Goal: Transaction & Acquisition: Obtain resource

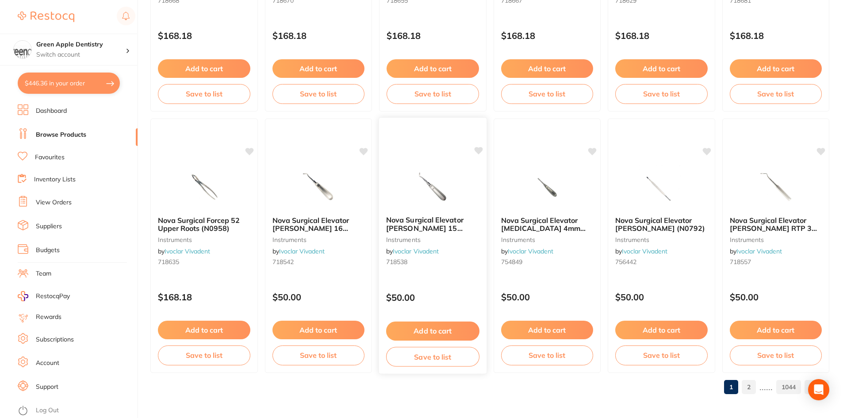
scroll to position [2098, 0]
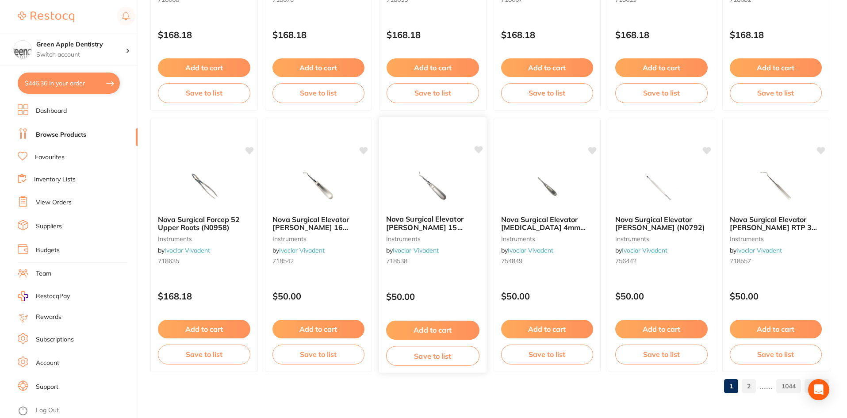
click at [451, 184] on img at bounding box center [433, 185] width 58 height 45
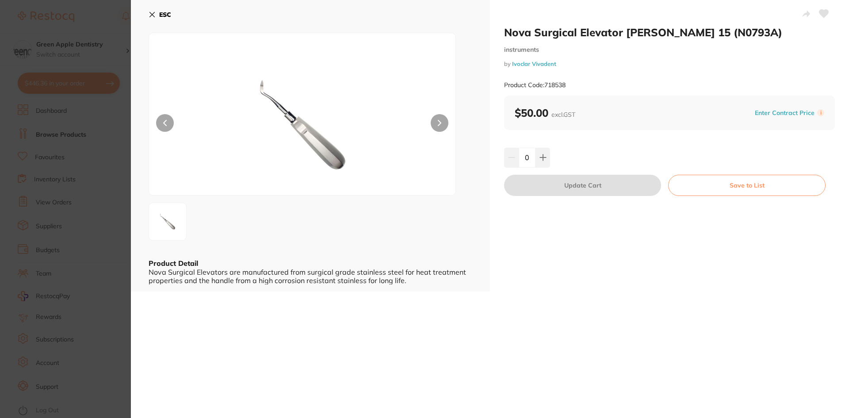
click at [168, 15] on b "ESC" at bounding box center [165, 15] width 12 height 8
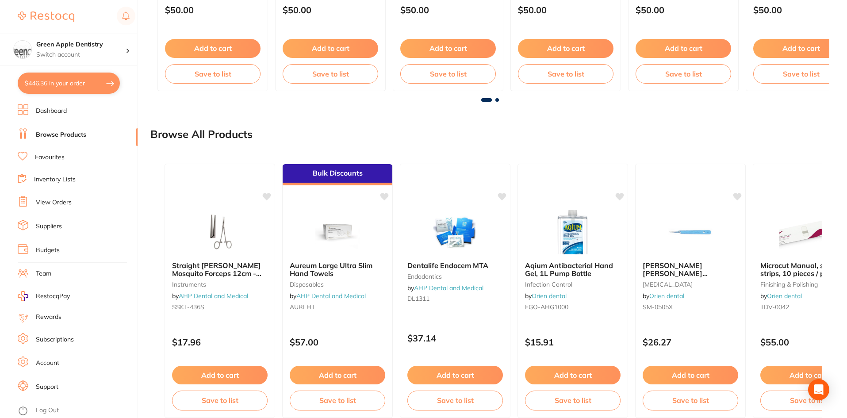
scroll to position [660, 0]
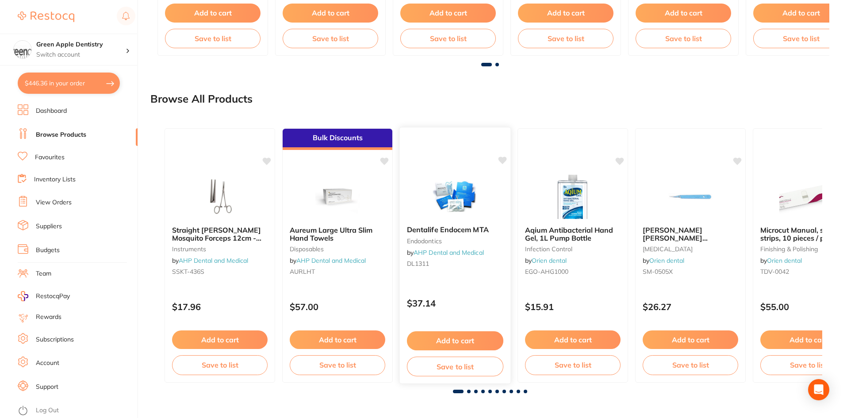
click at [451, 196] on img at bounding box center [455, 196] width 58 height 45
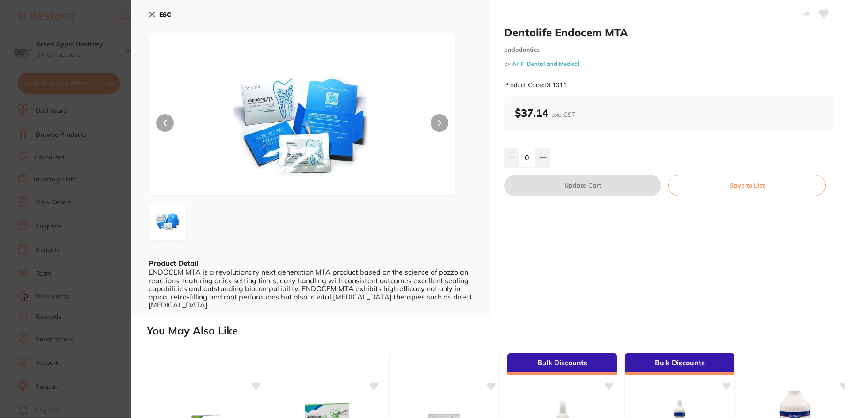
click at [164, 13] on b "ESC" at bounding box center [165, 15] width 12 height 8
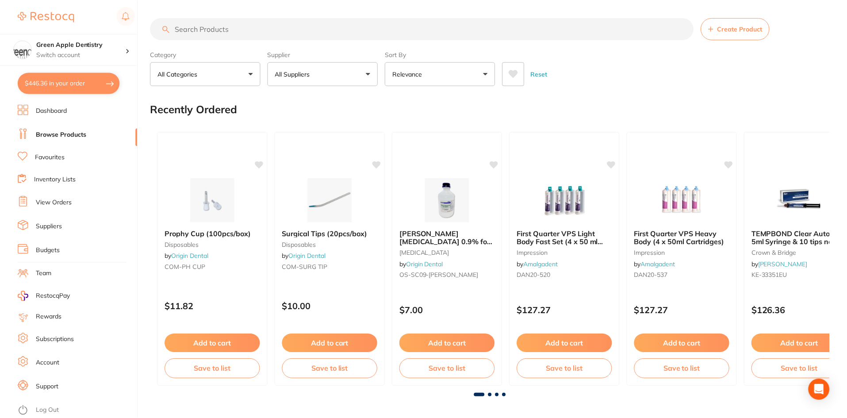
scroll to position [660, 0]
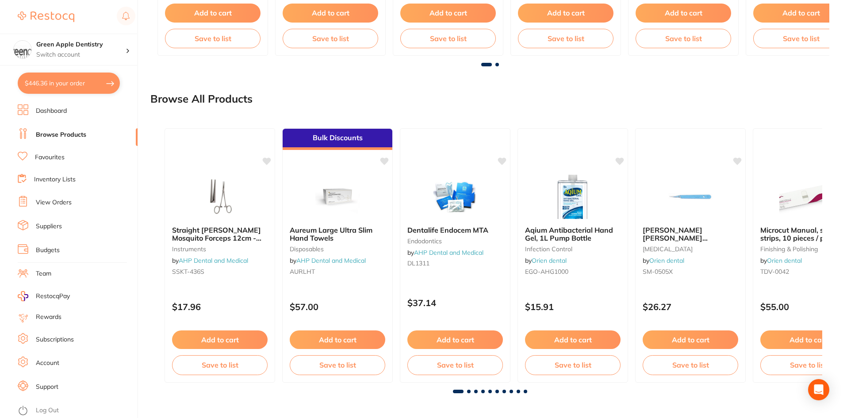
click at [466, 390] on div at bounding box center [489, 392] width 665 height 4
click at [467, 390] on span at bounding box center [469, 392] width 4 height 4
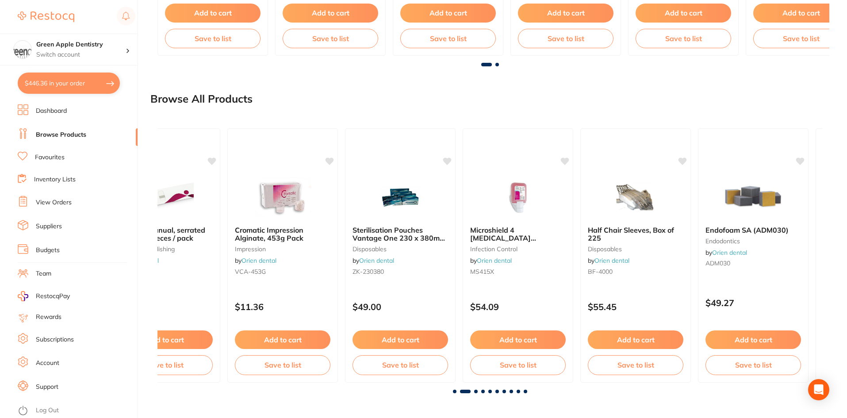
scroll to position [0, 665]
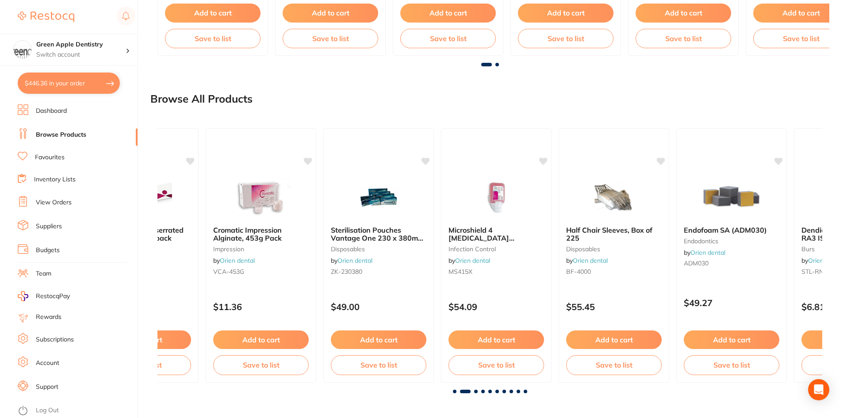
click at [476, 390] on span at bounding box center [476, 392] width 4 height 4
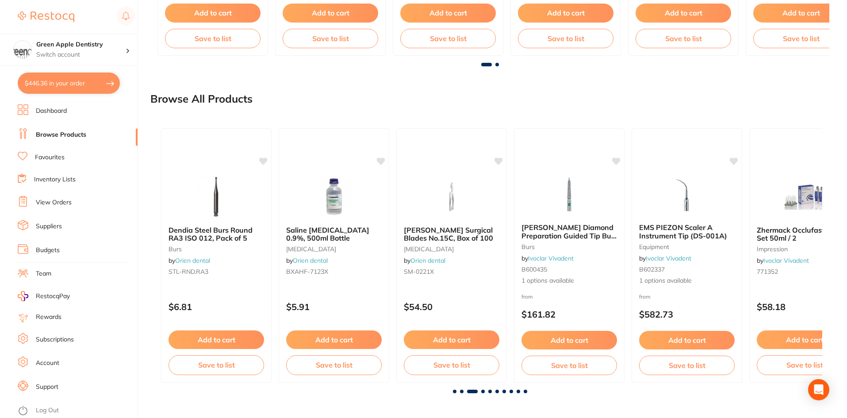
scroll to position [0, 1329]
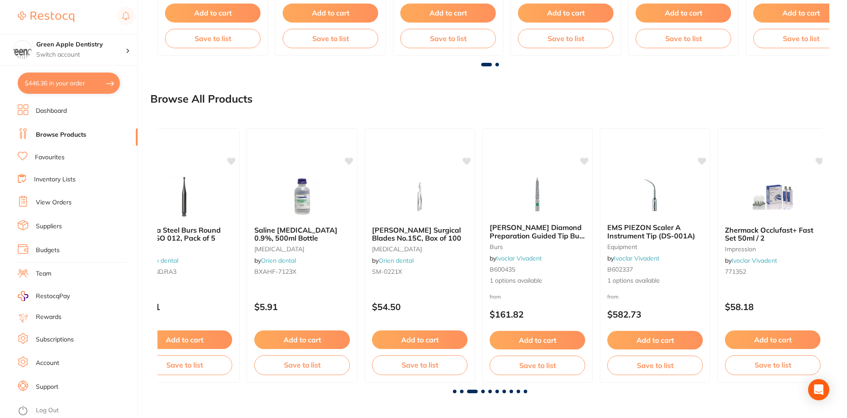
click at [481, 391] on span at bounding box center [483, 392] width 4 height 4
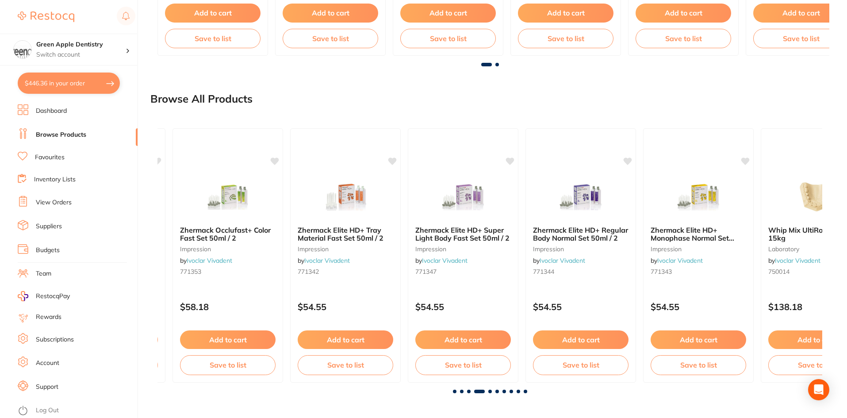
scroll to position [0, 1994]
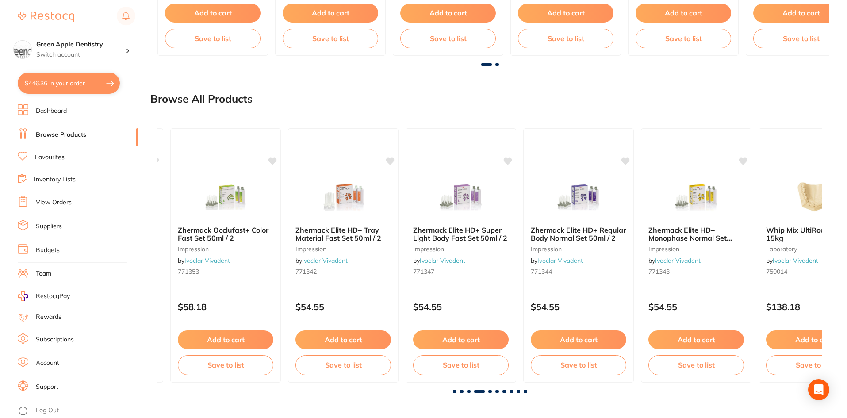
click at [491, 392] on span at bounding box center [490, 392] width 4 height 4
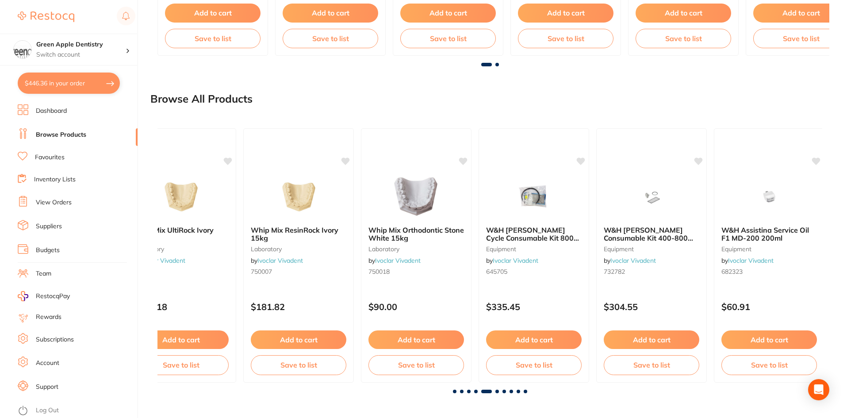
scroll to position [0, 2659]
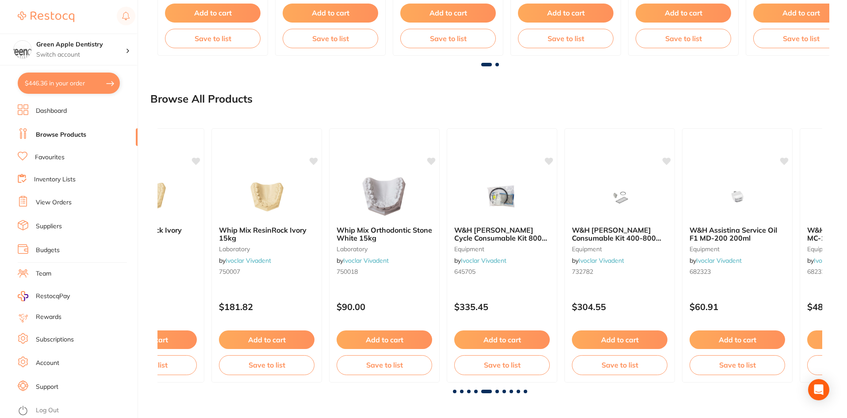
click at [475, 390] on span at bounding box center [476, 392] width 4 height 4
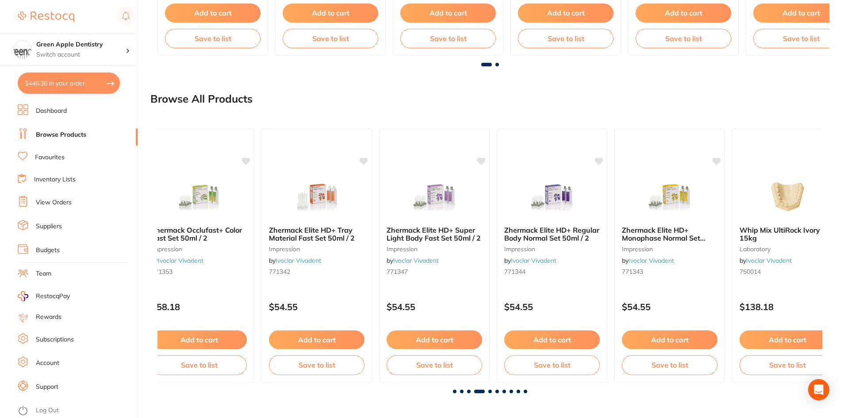
scroll to position [0, 1994]
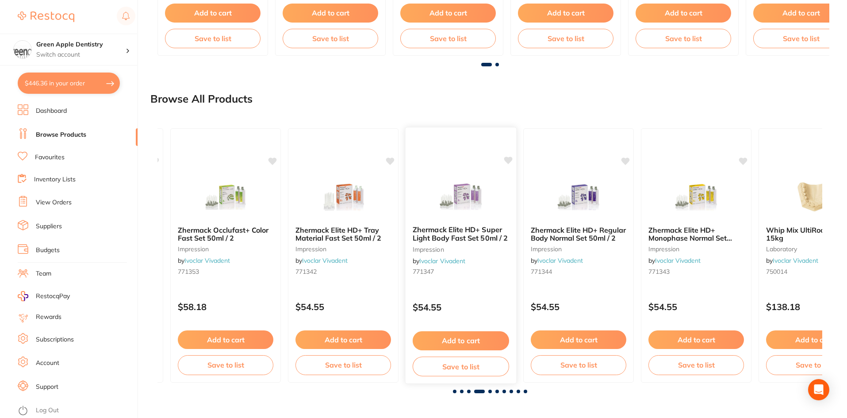
click at [480, 183] on img at bounding box center [461, 196] width 58 height 45
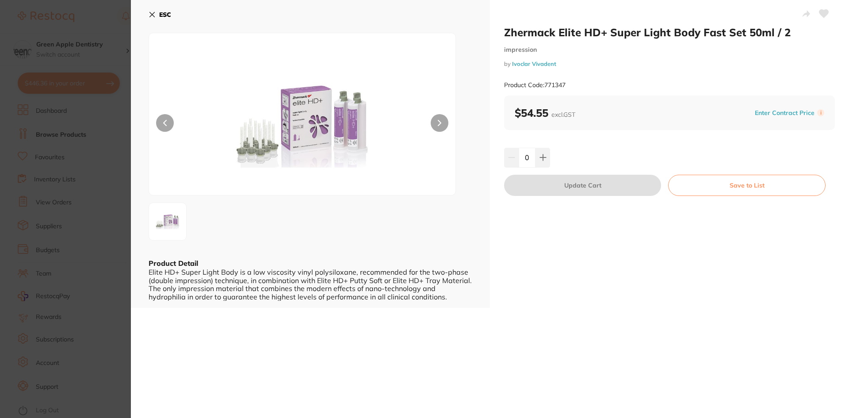
click at [168, 11] on b "ESC" at bounding box center [165, 15] width 12 height 8
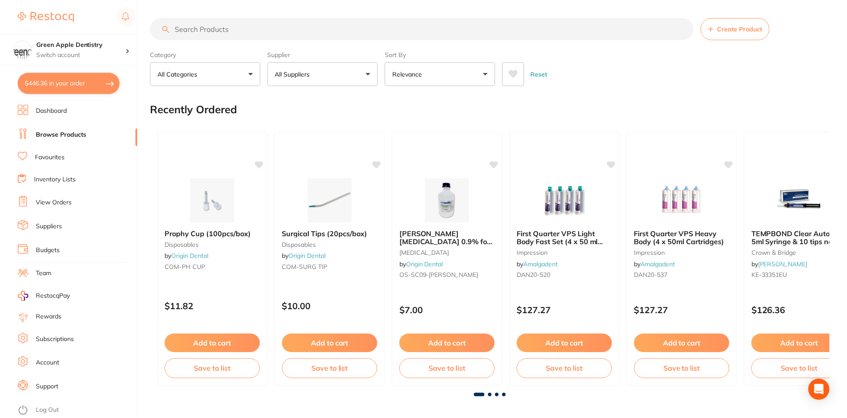
scroll to position [660, 0]
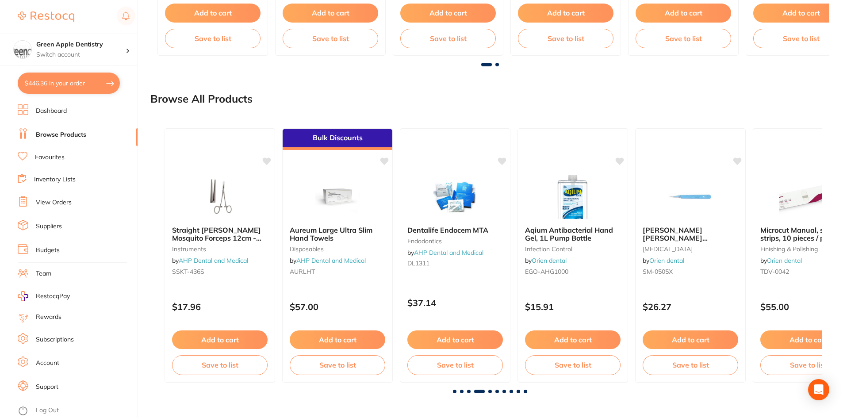
click at [524, 390] on span at bounding box center [526, 392] width 4 height 4
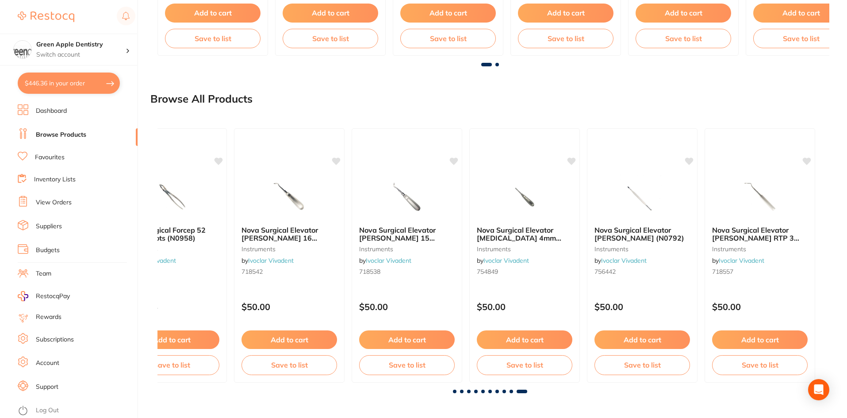
click at [511, 391] on span at bounding box center [511, 392] width 4 height 4
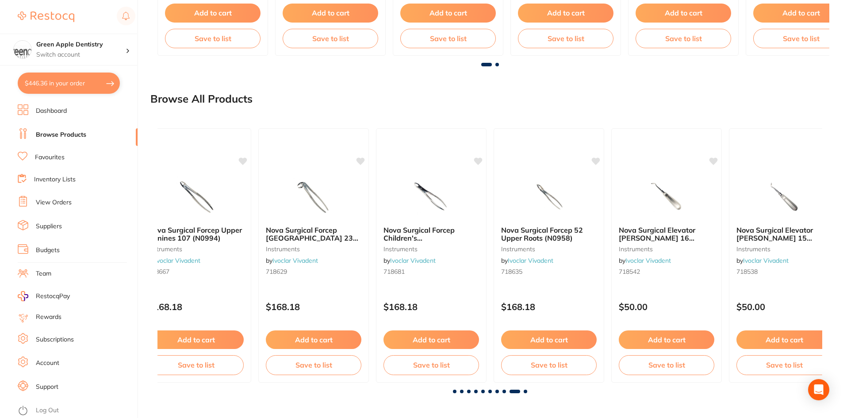
click at [503, 391] on span at bounding box center [504, 392] width 4 height 4
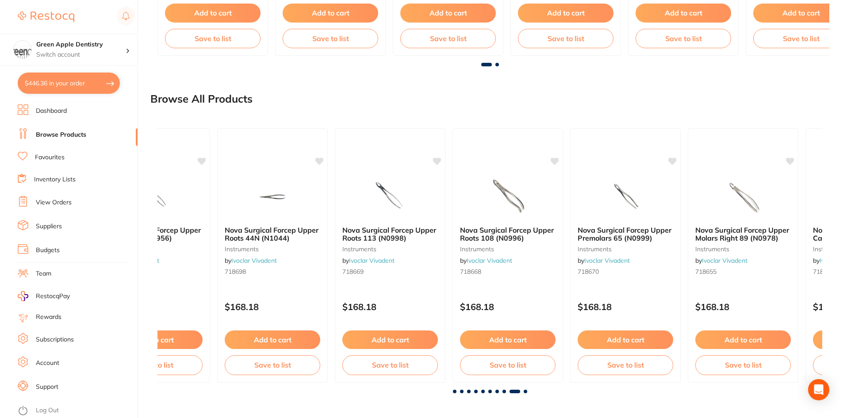
click at [497, 391] on span at bounding box center [497, 392] width 4 height 4
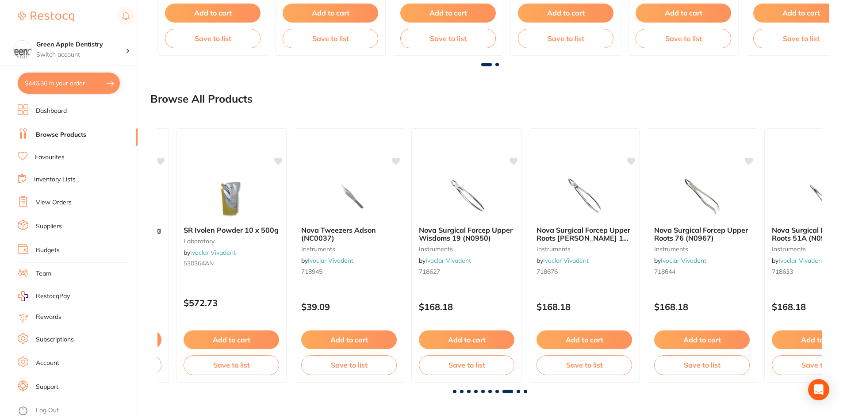
click at [489, 391] on span at bounding box center [490, 392] width 4 height 4
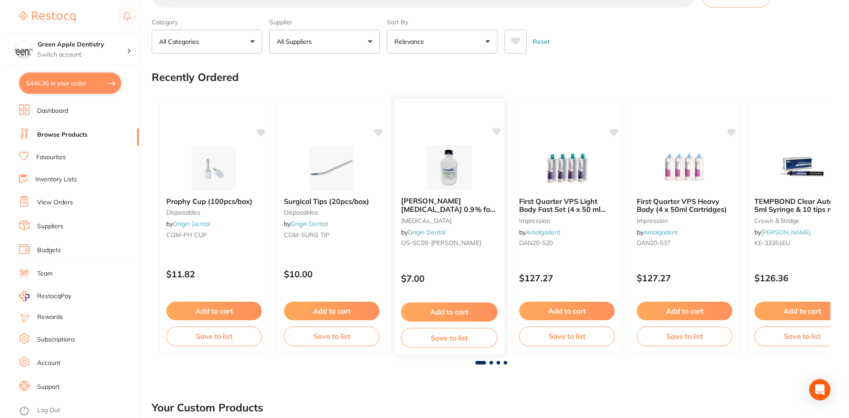
scroll to position [0, 0]
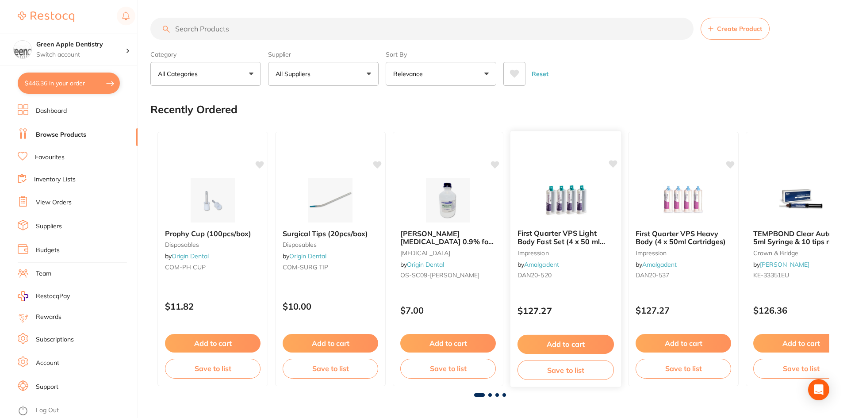
click at [582, 251] on small "impression" at bounding box center [565, 252] width 96 height 7
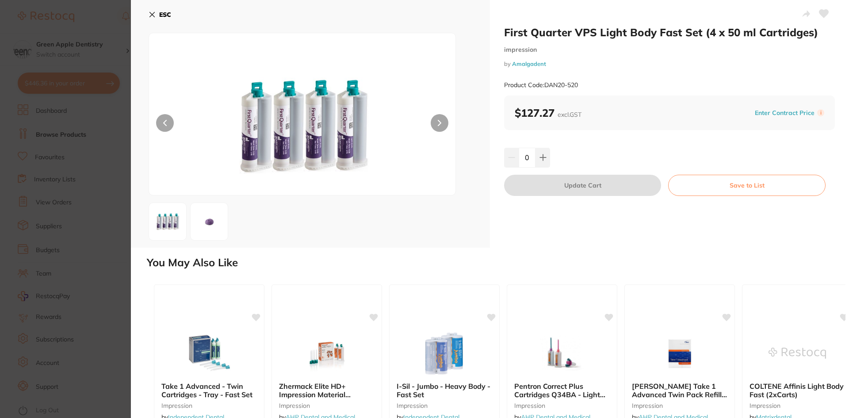
click at [711, 192] on button "Save to List" at bounding box center [746, 185] width 157 height 21
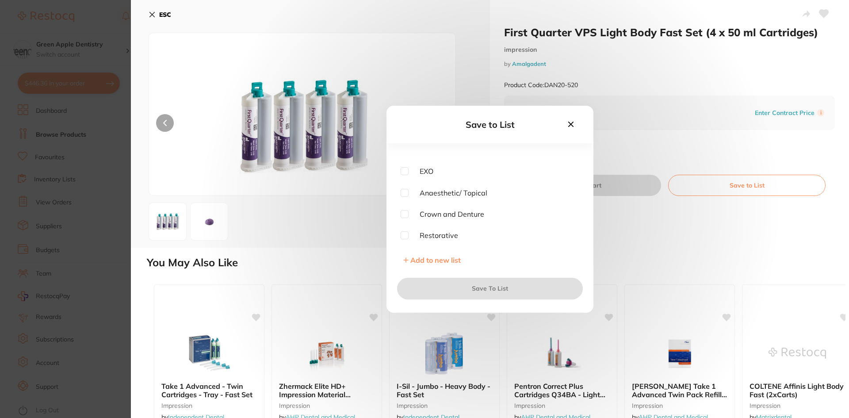
scroll to position [354, 0]
click at [402, 210] on input "checkbox" at bounding box center [405, 211] width 8 height 8
checkbox input "true"
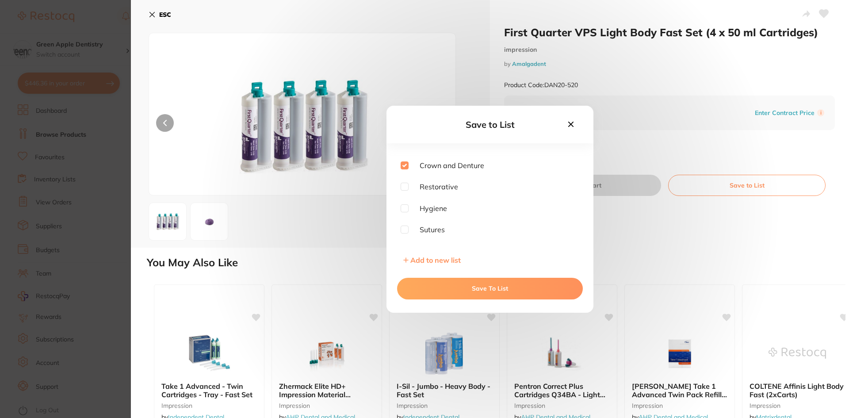
scroll to position [413, 0]
click at [489, 285] on button "Save To List" at bounding box center [490, 288] width 186 height 21
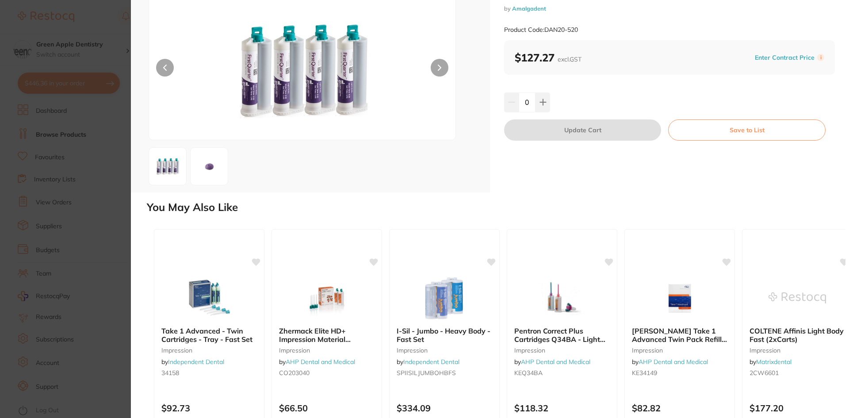
scroll to position [0, 0]
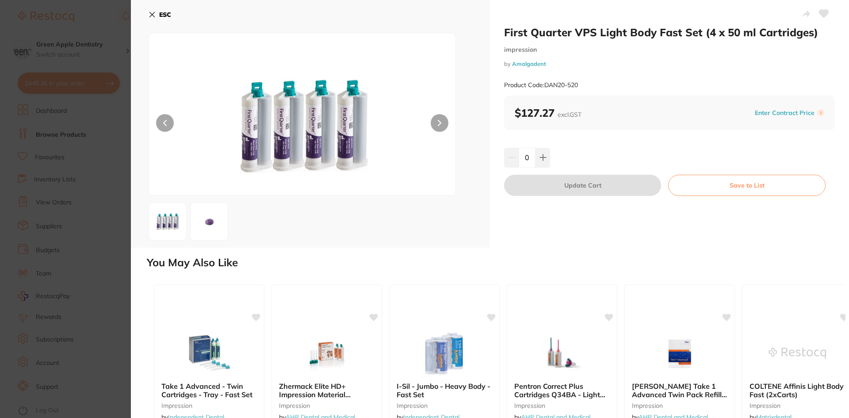
click at [207, 213] on img at bounding box center [209, 222] width 32 height 32
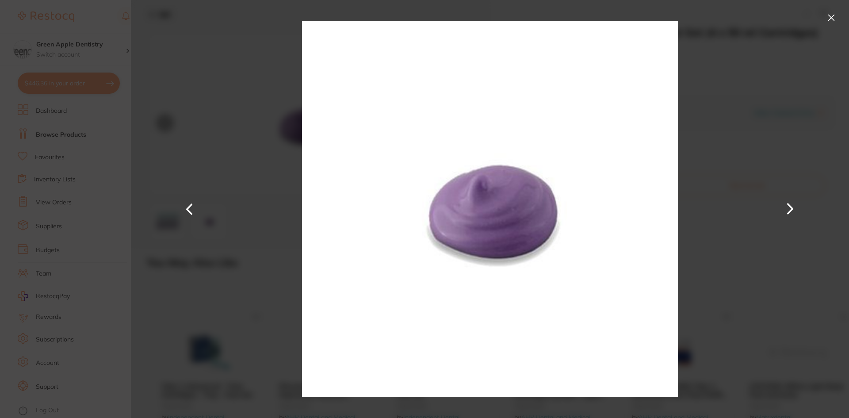
click at [834, 15] on button at bounding box center [831, 18] width 14 height 14
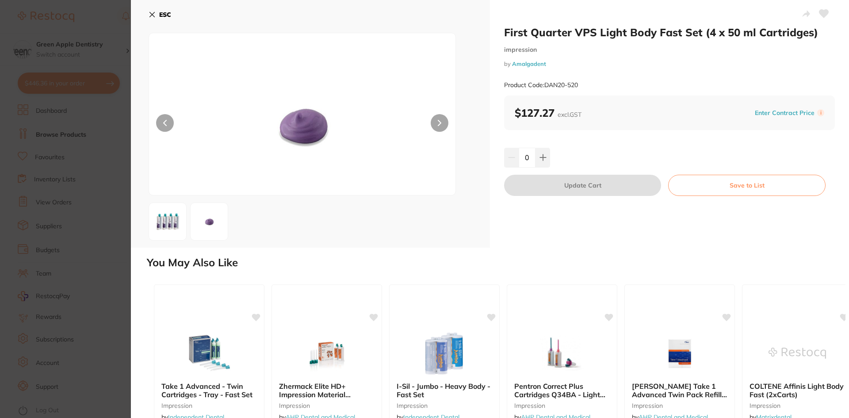
click at [166, 17] on b "ESC" at bounding box center [165, 15] width 12 height 8
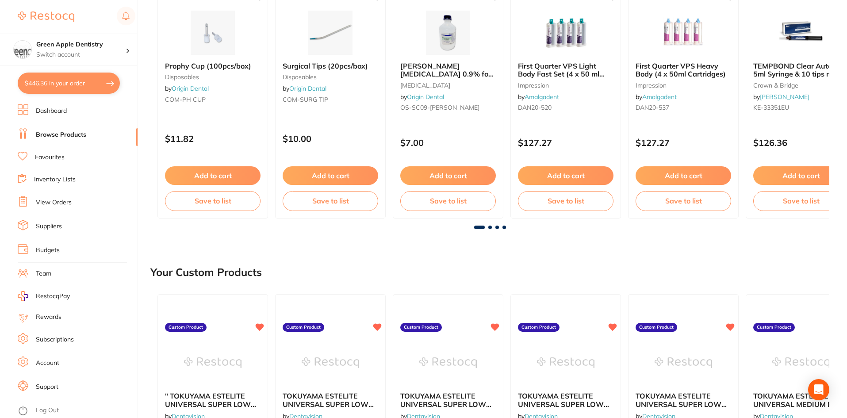
scroll to position [178, 0]
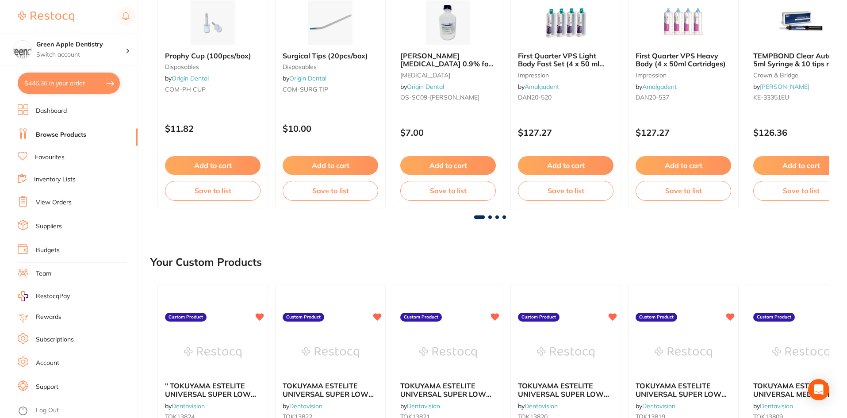
click at [490, 219] on main "Create Product Category All Categories All Categories 3D Printing anaesthetic a…" at bounding box center [498, 361] width 696 height 1078
click at [491, 217] on span at bounding box center [490, 217] width 4 height 4
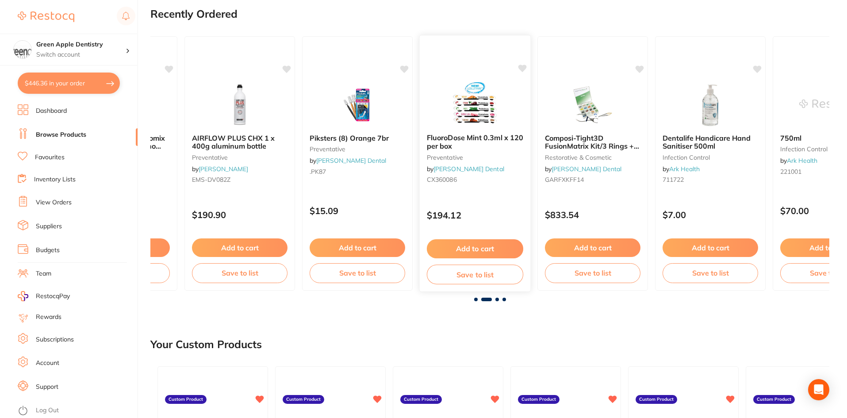
scroll to position [89, 0]
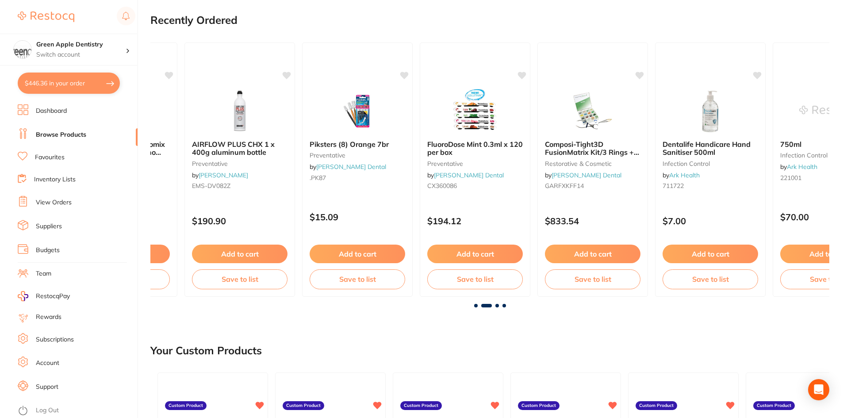
click at [496, 306] on span at bounding box center [497, 306] width 4 height 4
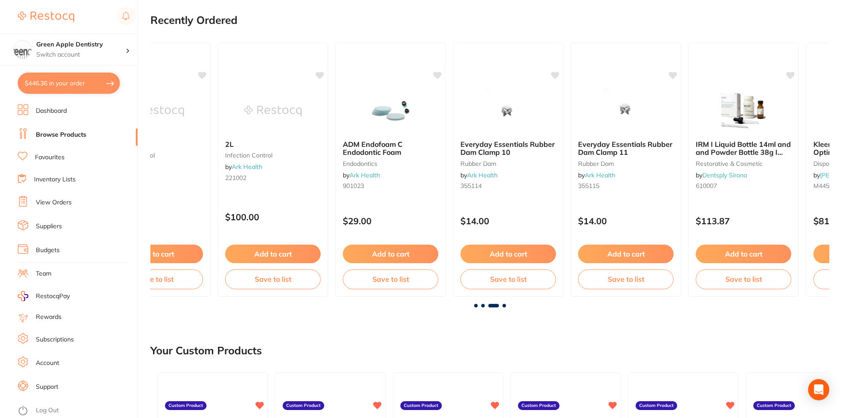
scroll to position [0, 1358]
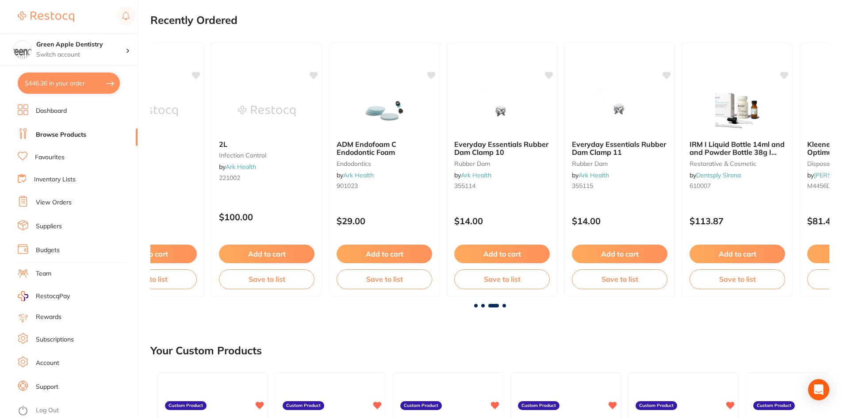
click at [504, 306] on span at bounding box center [504, 306] width 4 height 4
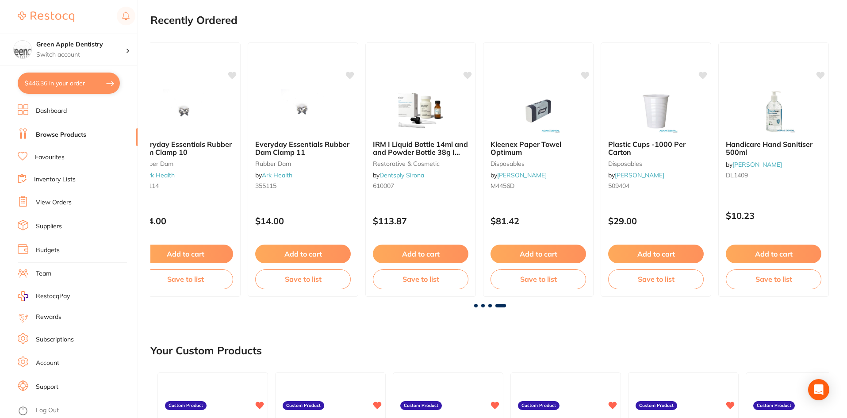
scroll to position [0, 1681]
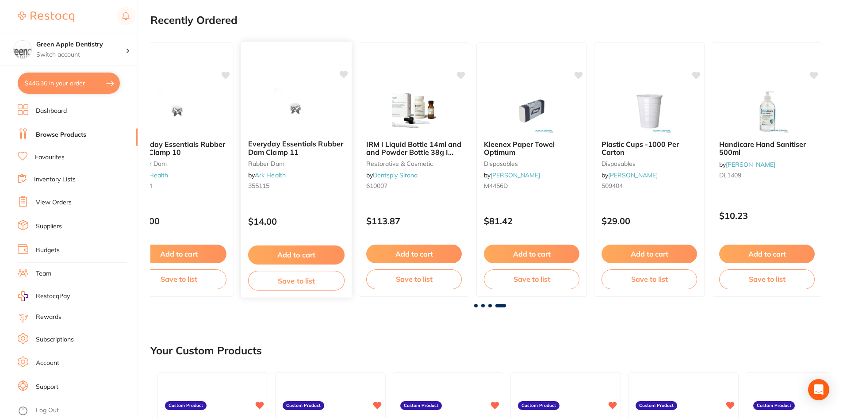
click at [290, 101] on img at bounding box center [296, 110] width 58 height 45
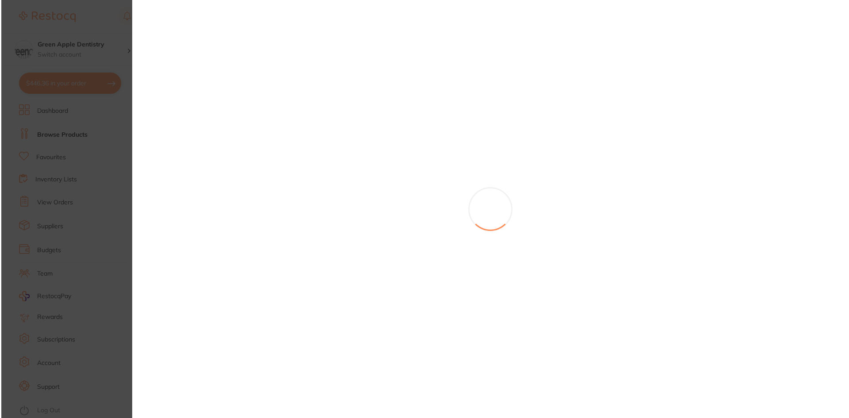
scroll to position [0, 1679]
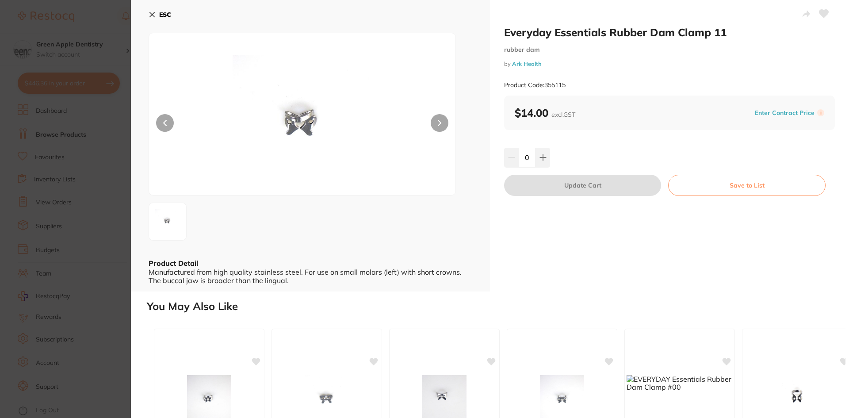
click at [169, 11] on b "ESC" at bounding box center [165, 15] width 12 height 8
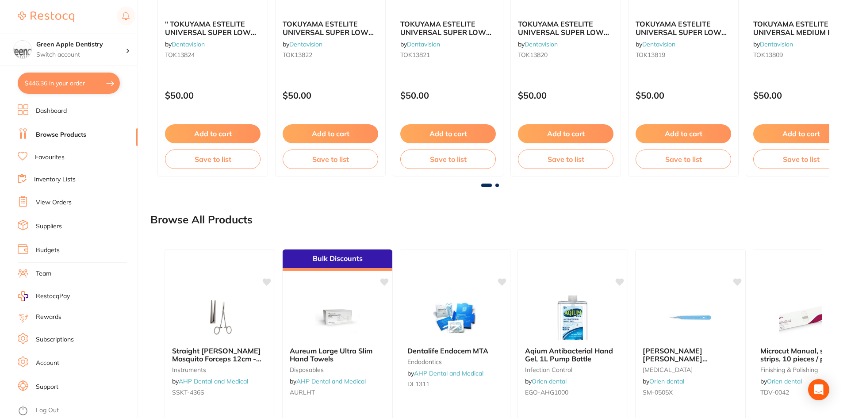
scroll to position [660, 0]
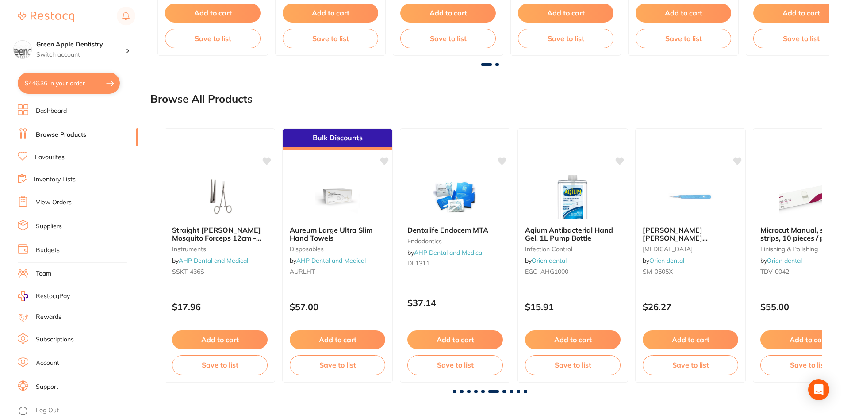
click at [505, 390] on span at bounding box center [504, 392] width 4 height 4
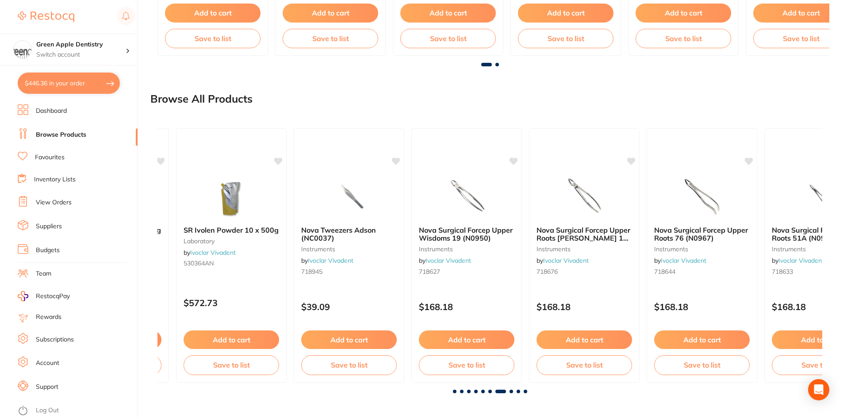
click at [511, 390] on span at bounding box center [511, 392] width 4 height 4
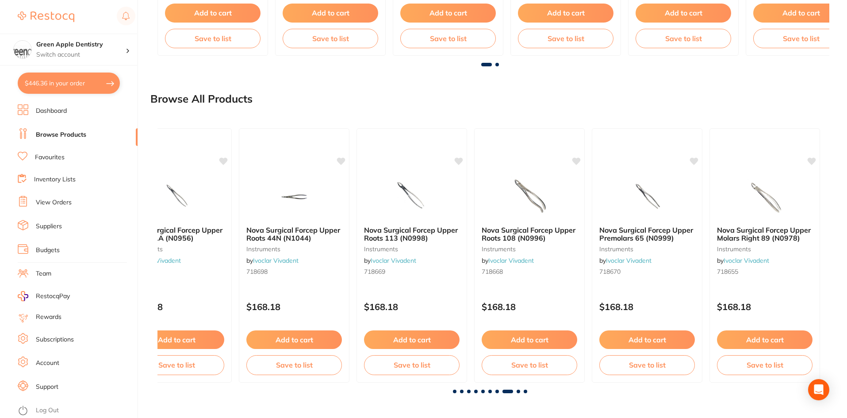
scroll to position [0, 4652]
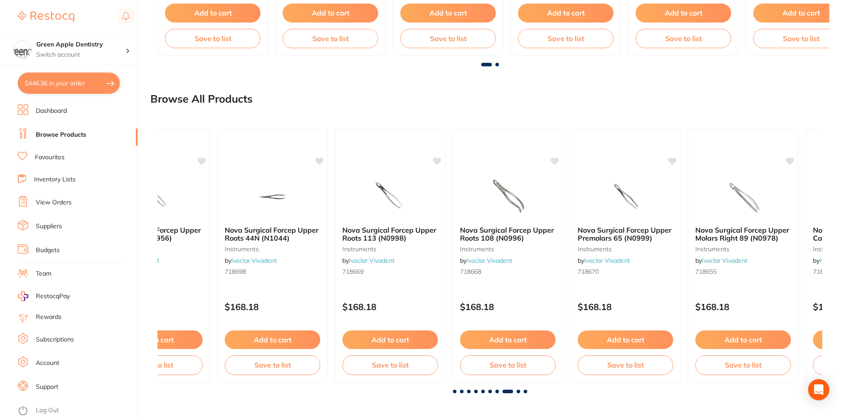
click at [518, 390] on span at bounding box center [519, 392] width 4 height 4
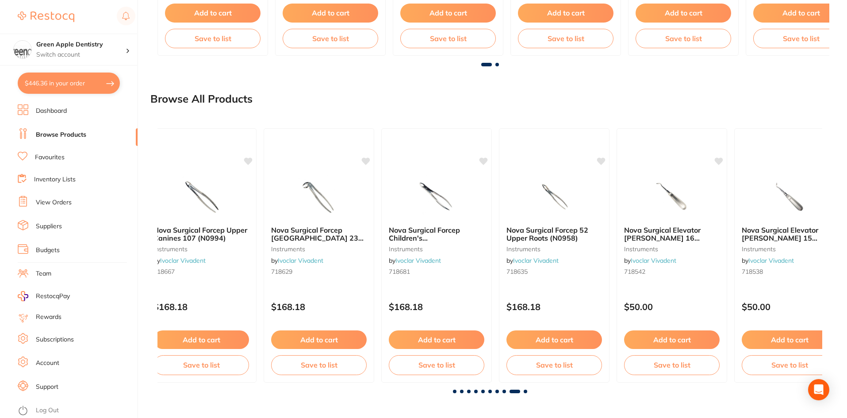
scroll to position [0, 5317]
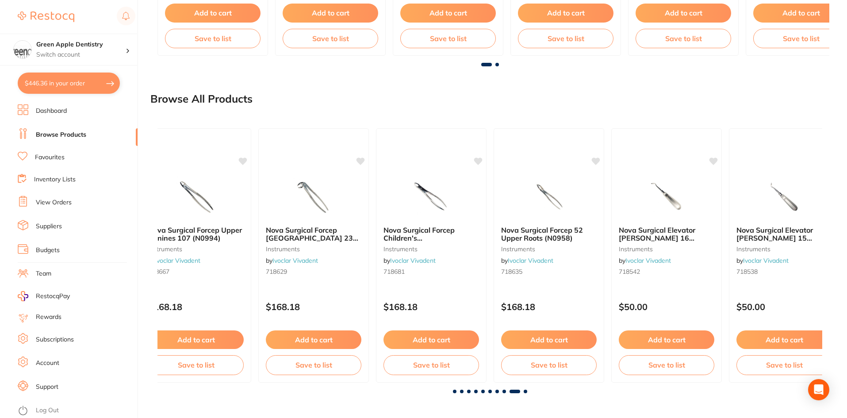
click at [526, 392] on span at bounding box center [526, 392] width 4 height 4
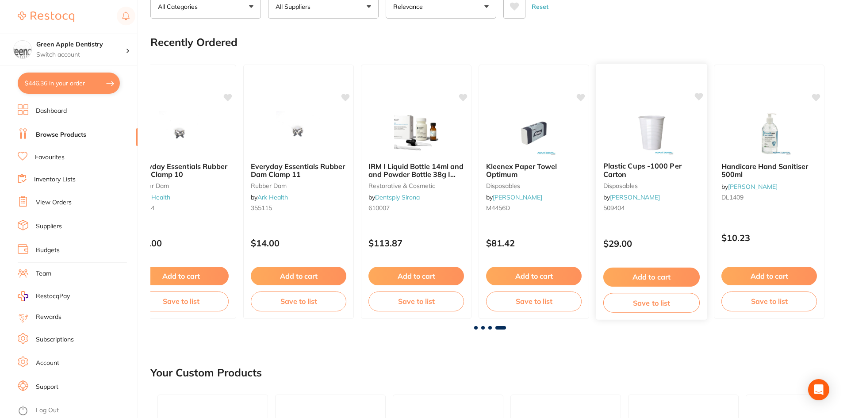
scroll to position [88, 0]
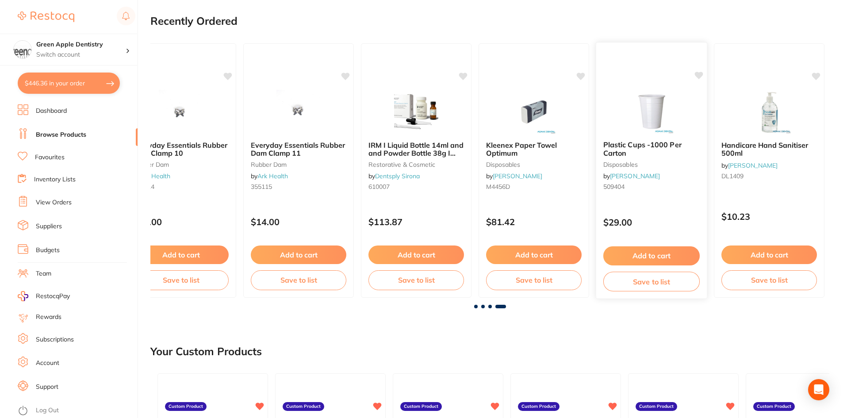
click at [645, 126] on img at bounding box center [651, 111] width 58 height 45
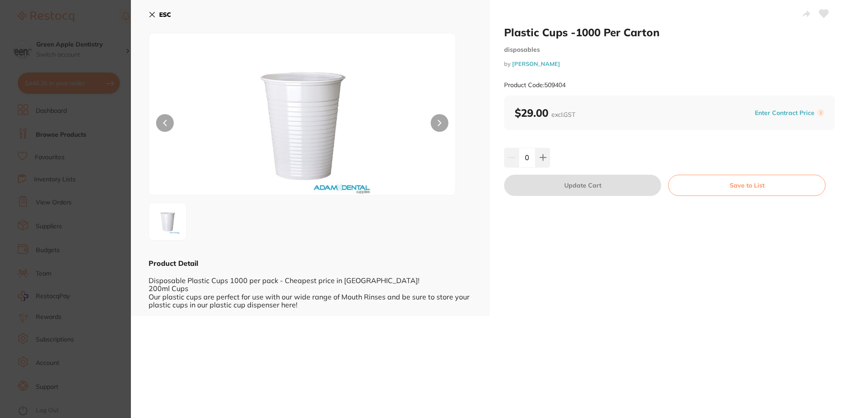
click at [160, 12] on b "ESC" at bounding box center [165, 15] width 12 height 8
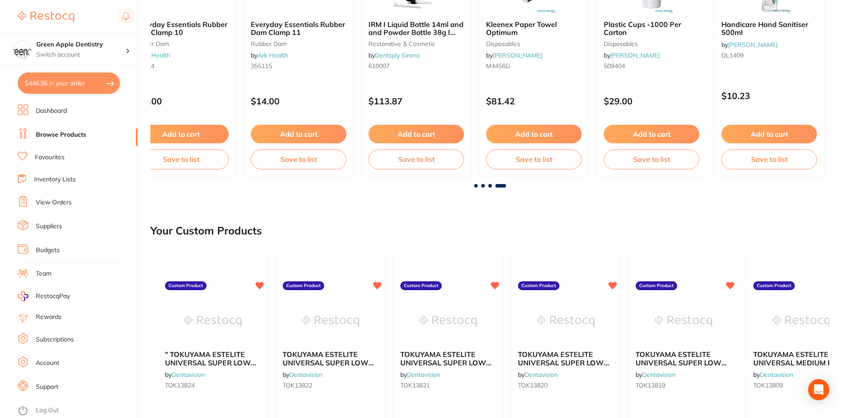
scroll to position [265, 0]
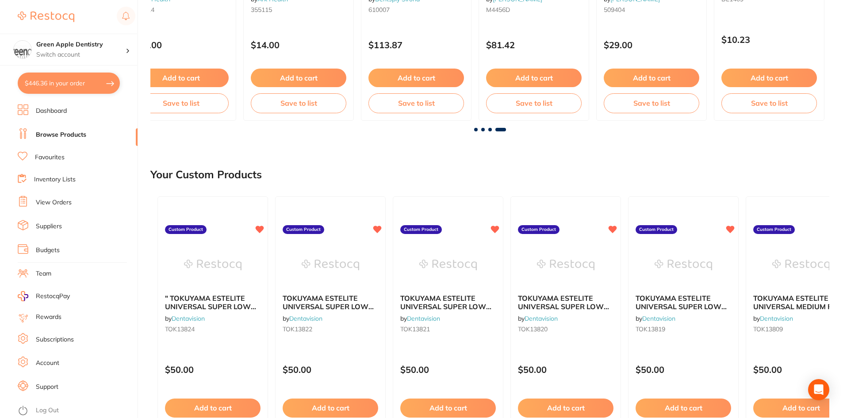
click at [475, 130] on span at bounding box center [476, 130] width 4 height 4
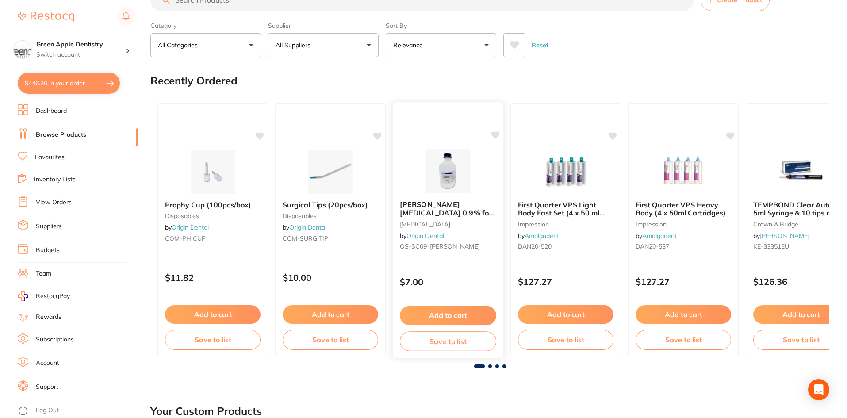
scroll to position [44, 0]
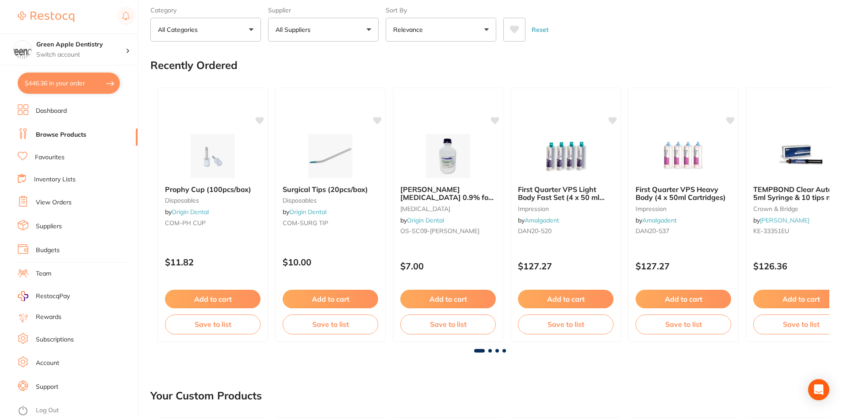
click at [490, 352] on span at bounding box center [490, 351] width 4 height 4
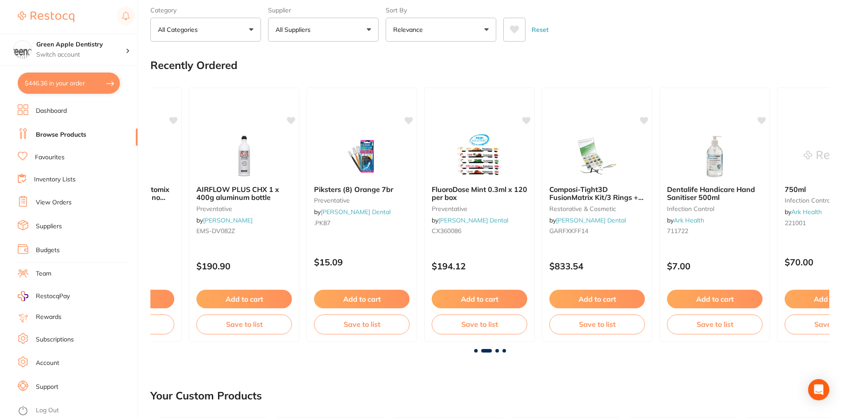
scroll to position [0, 679]
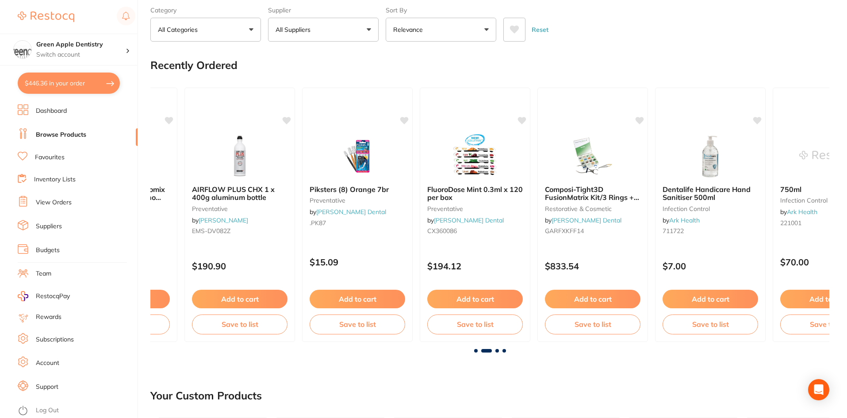
click at [497, 351] on span at bounding box center [497, 351] width 4 height 4
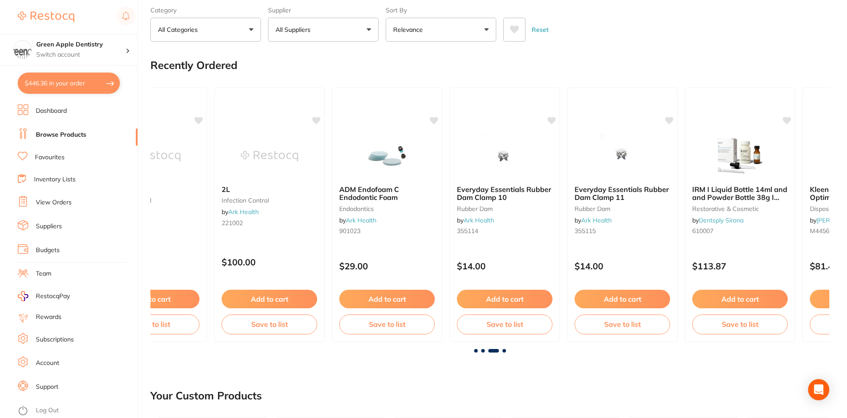
scroll to position [0, 1358]
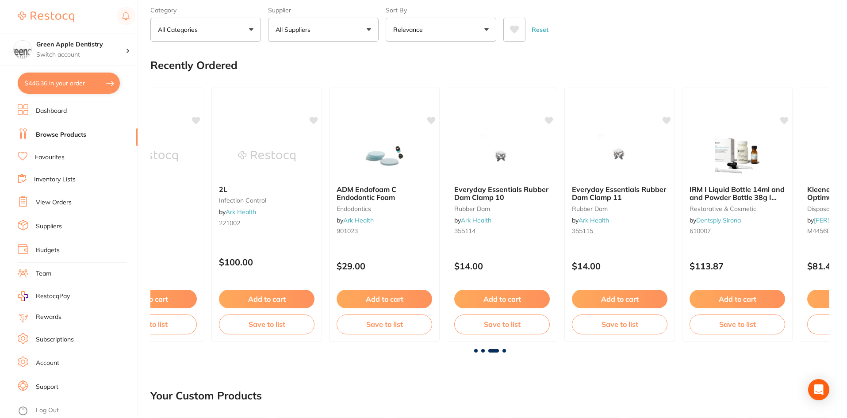
click at [505, 350] on span at bounding box center [504, 351] width 4 height 4
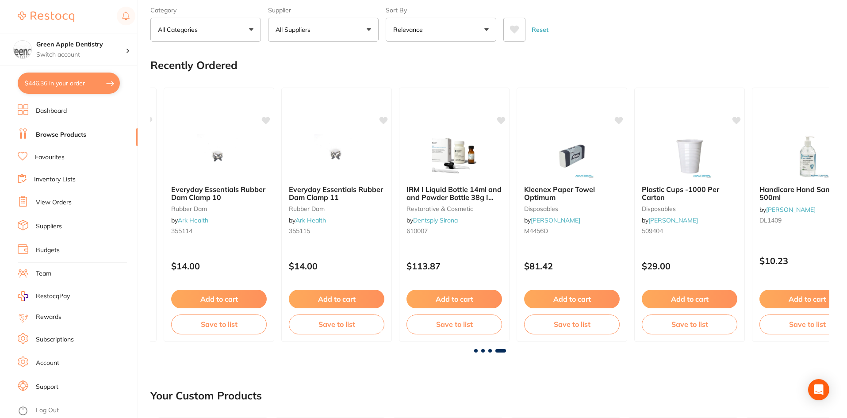
scroll to position [0, 1681]
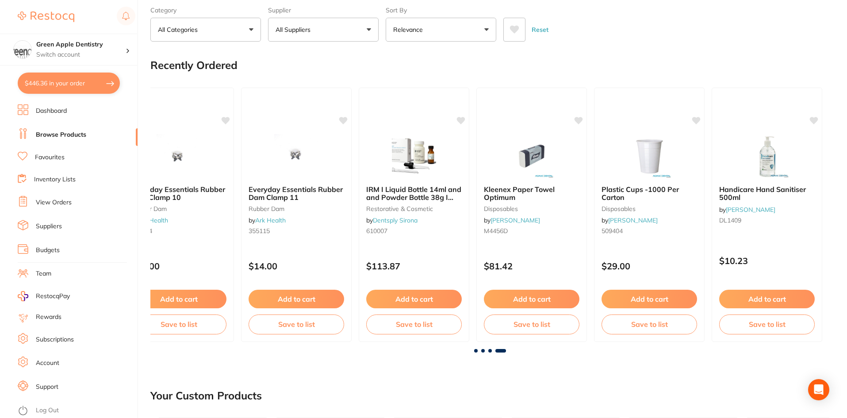
click at [489, 351] on span at bounding box center [490, 351] width 4 height 4
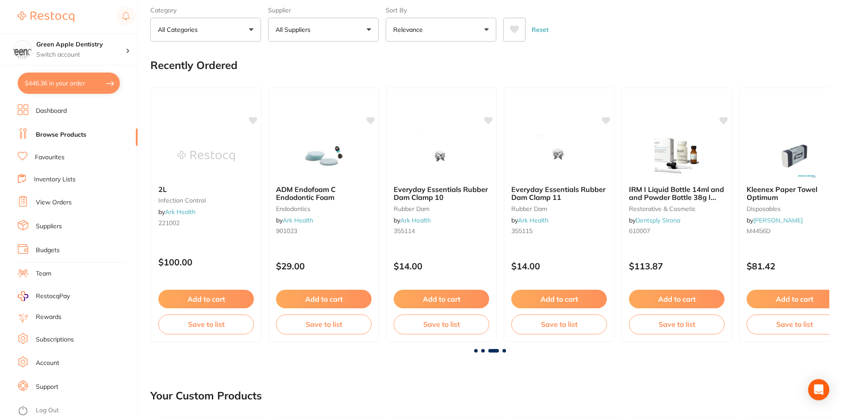
scroll to position [0, 1358]
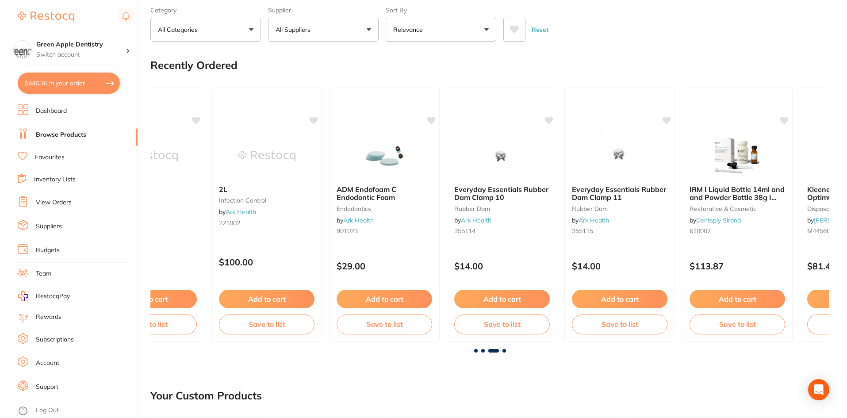
click at [476, 351] on span at bounding box center [476, 351] width 4 height 4
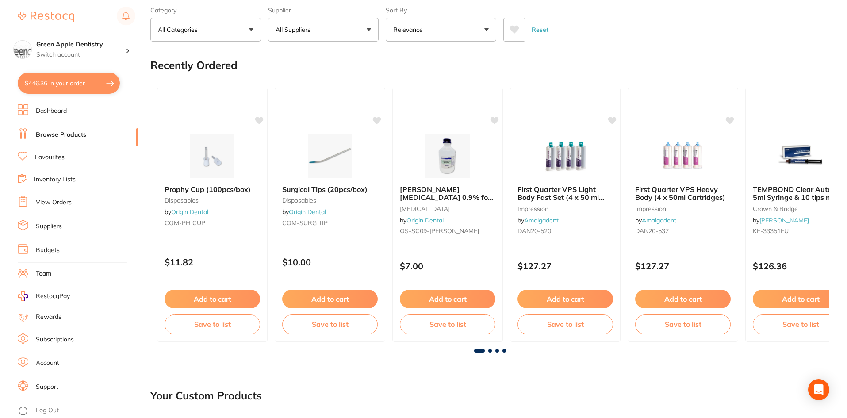
scroll to position [0, 0]
click at [491, 350] on span at bounding box center [490, 351] width 4 height 4
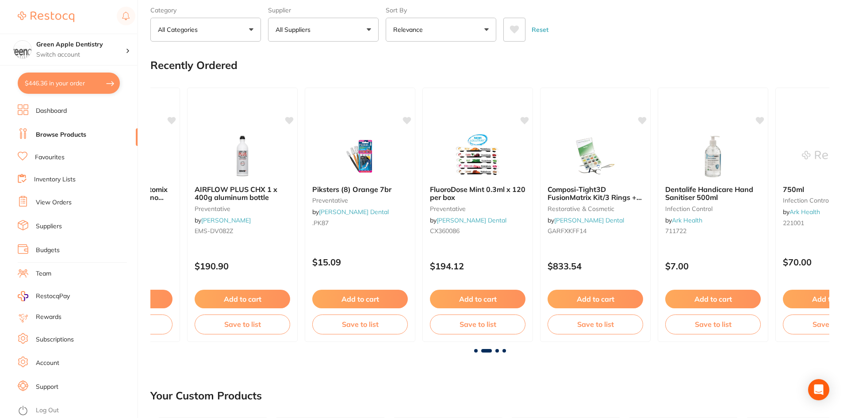
scroll to position [0, 679]
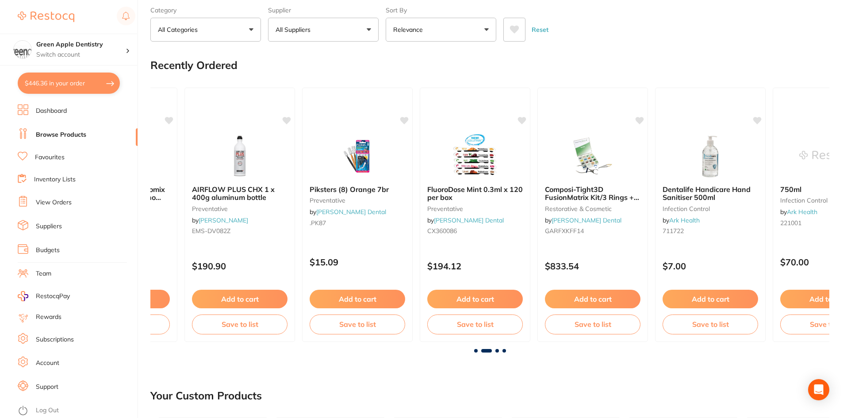
click at [477, 350] on span at bounding box center [476, 351] width 4 height 4
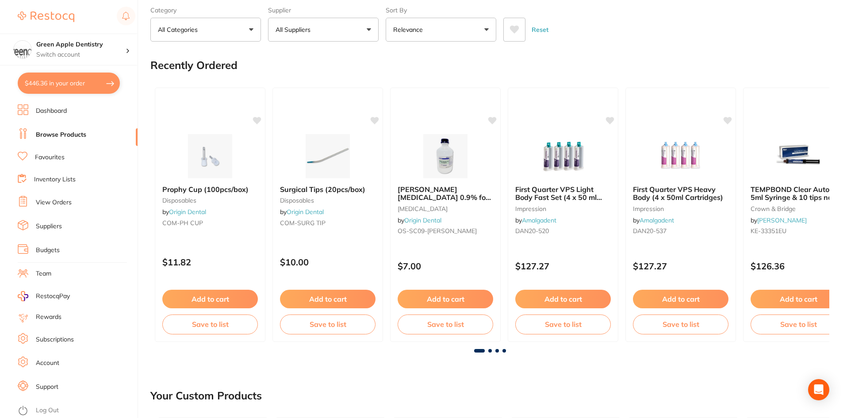
scroll to position [0, 0]
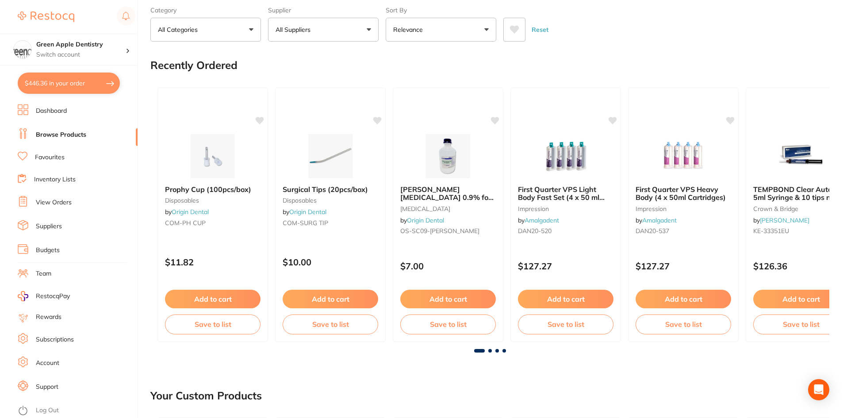
click at [504, 350] on span at bounding box center [504, 351] width 4 height 4
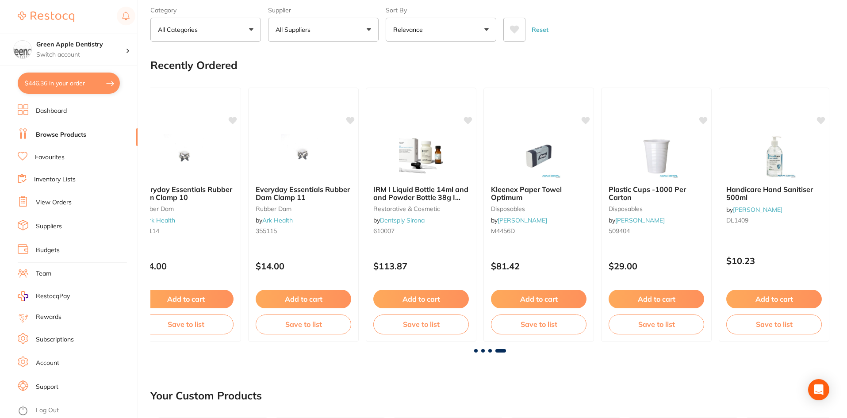
scroll to position [0, 1681]
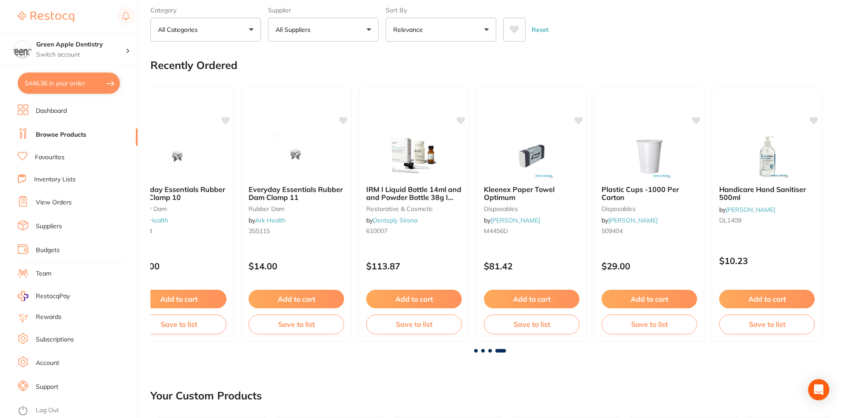
click at [477, 350] on span at bounding box center [476, 351] width 4 height 4
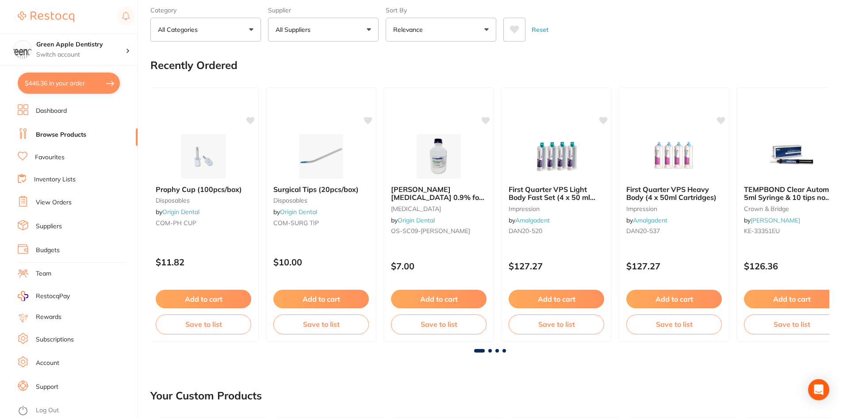
scroll to position [0, 0]
